Goal: Book appointment/travel/reservation

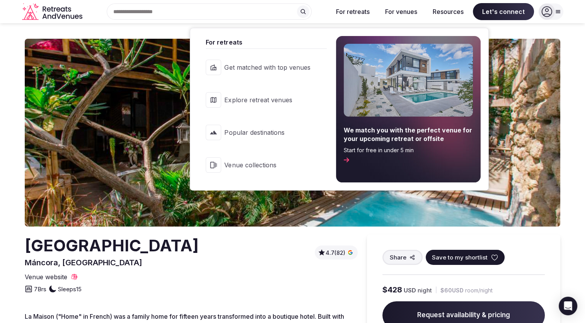
click at [255, 97] on span "Explore retreat venues" at bounding box center [267, 100] width 86 height 9
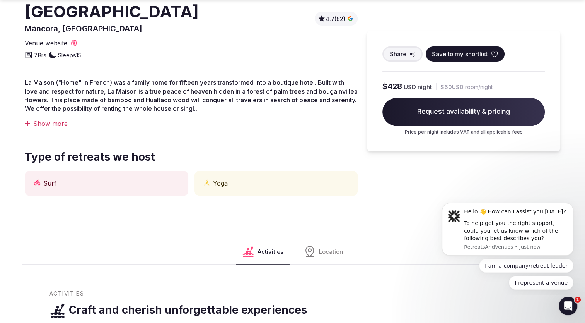
click at [121, 176] on div "Surf" at bounding box center [107, 183] width 164 height 25
click at [112, 185] on div "Surf" at bounding box center [107, 183] width 164 height 25
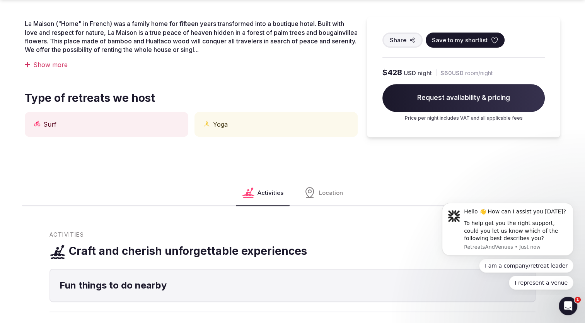
click at [53, 65] on div "Show more" at bounding box center [191, 64] width 333 height 9
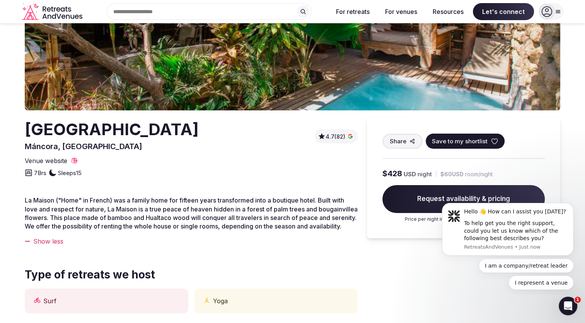
scroll to position [113, 0]
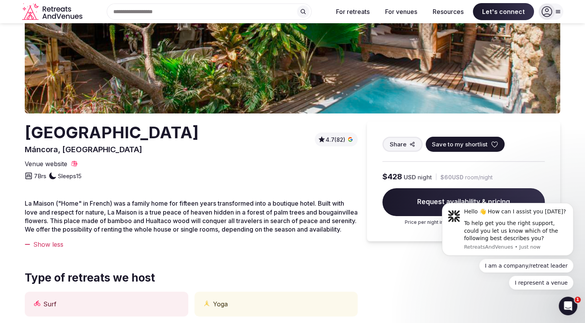
click at [559, 13] on icon at bounding box center [558, 11] width 4 height 3
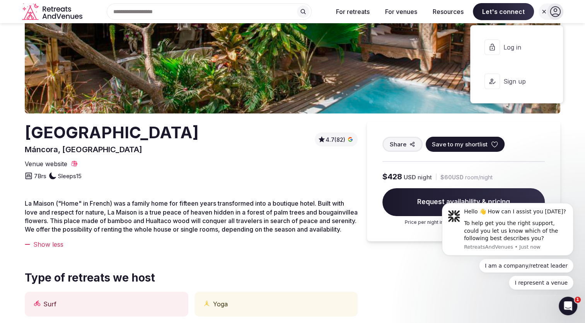
click at [344, 177] on div "7 Brs Sleeps 15" at bounding box center [191, 174] width 333 height 12
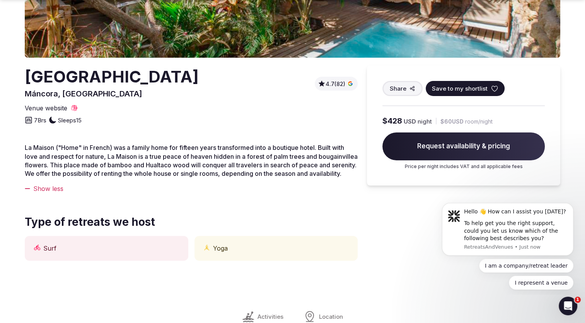
scroll to position [169, 0]
click at [441, 147] on span "Request availability & pricing" at bounding box center [464, 146] width 163 height 28
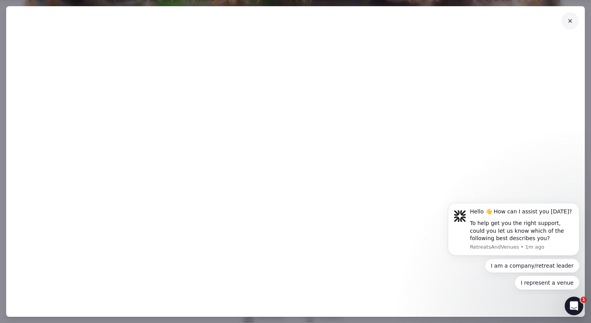
click at [571, 19] on icon at bounding box center [570, 21] width 6 height 6
